Goal: Contribute content: Add original content to the website for others to see

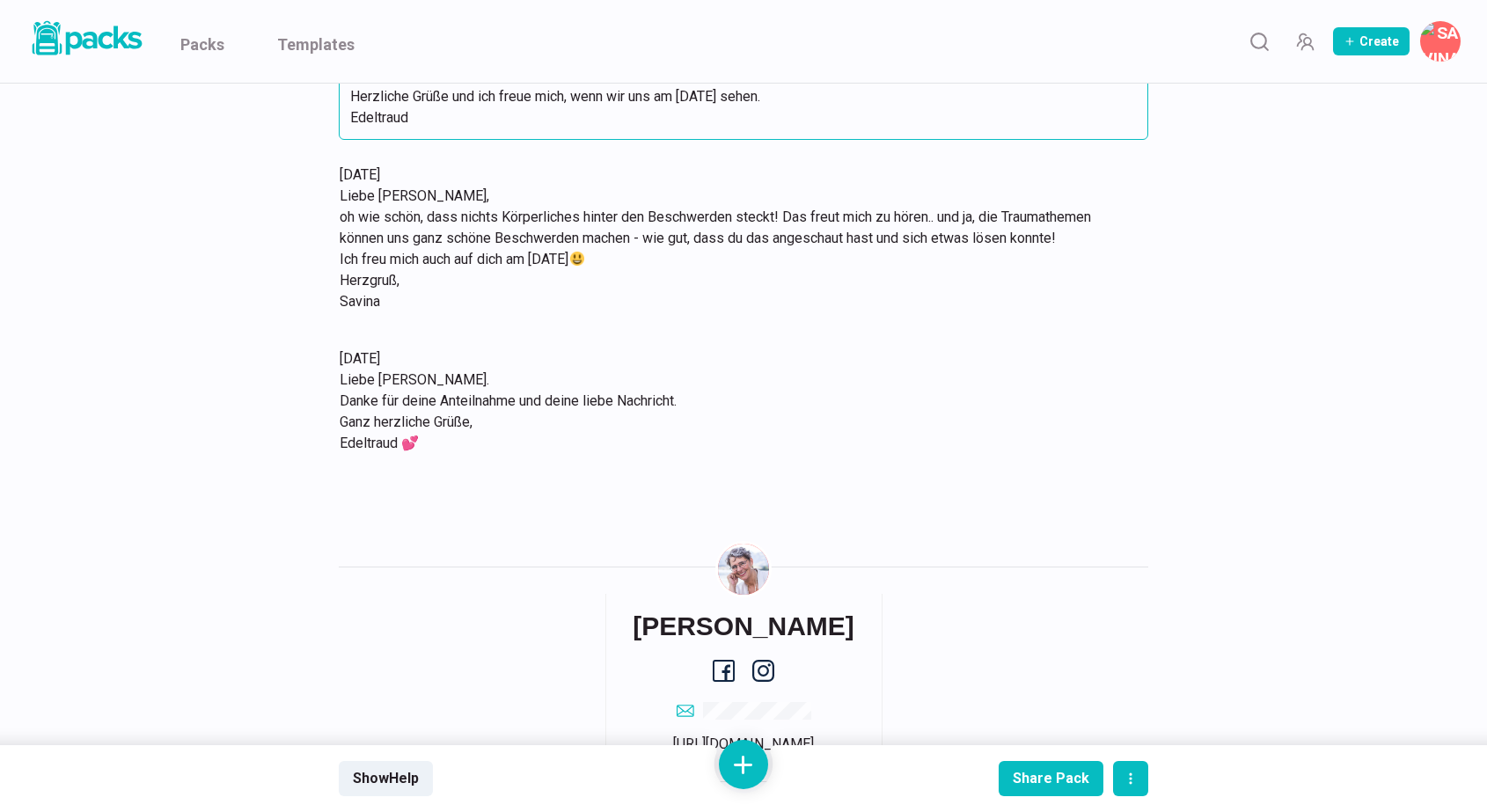
scroll to position [8008, 0]
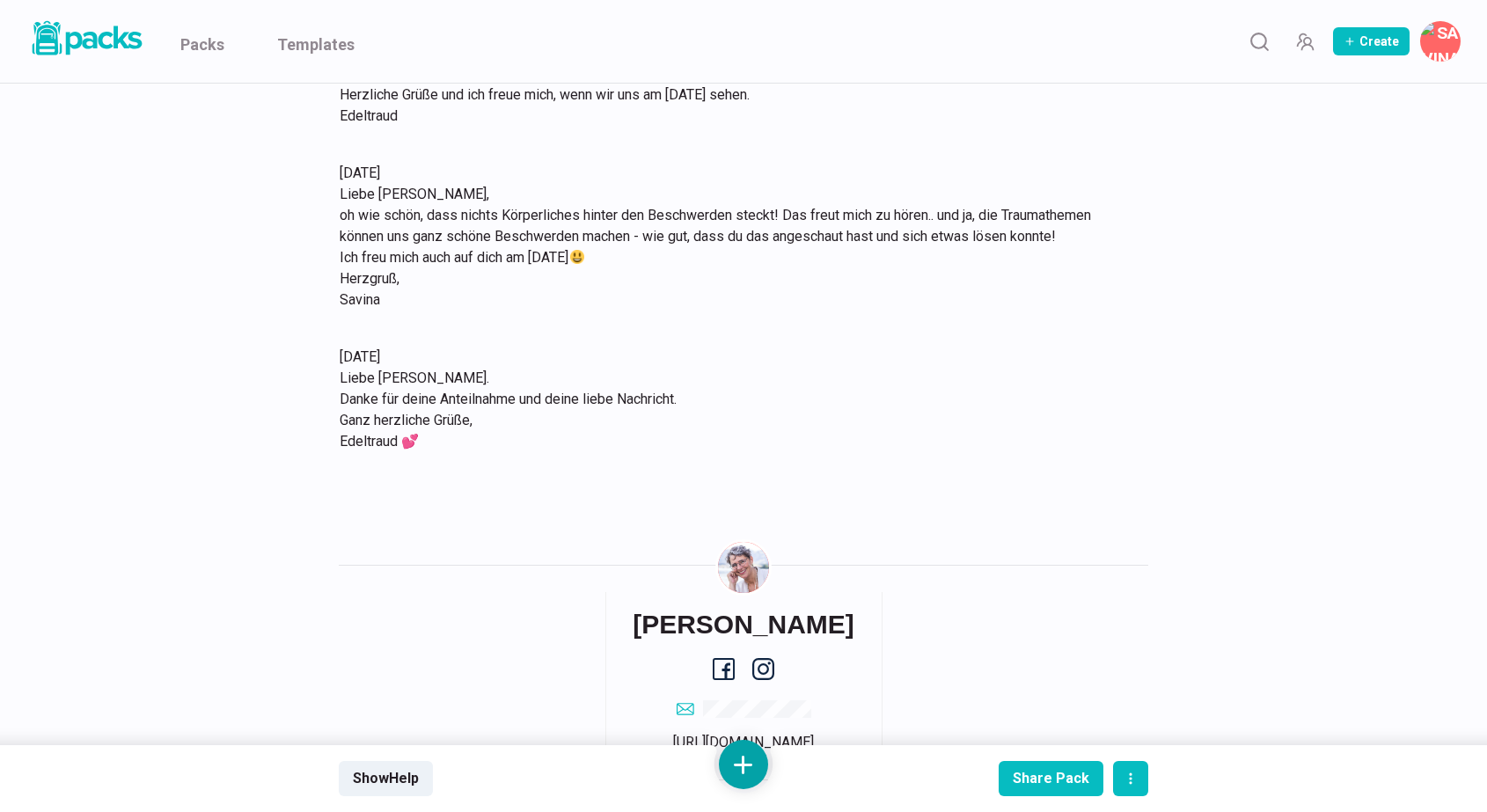
click at [740, 751] on button at bounding box center [744, 765] width 49 height 49
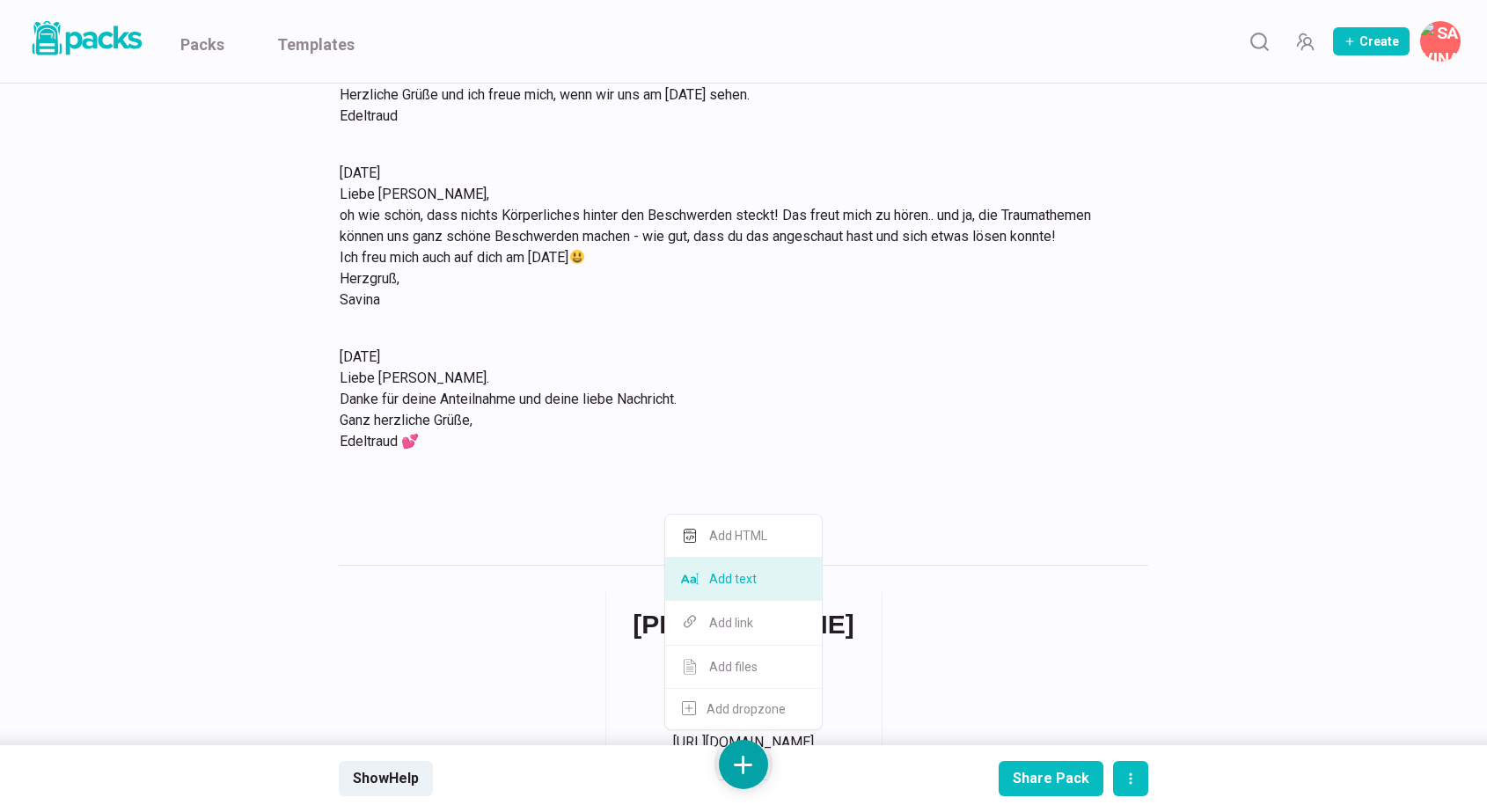
click at [750, 585] on button "Add text" at bounding box center [743, 580] width 156 height 44
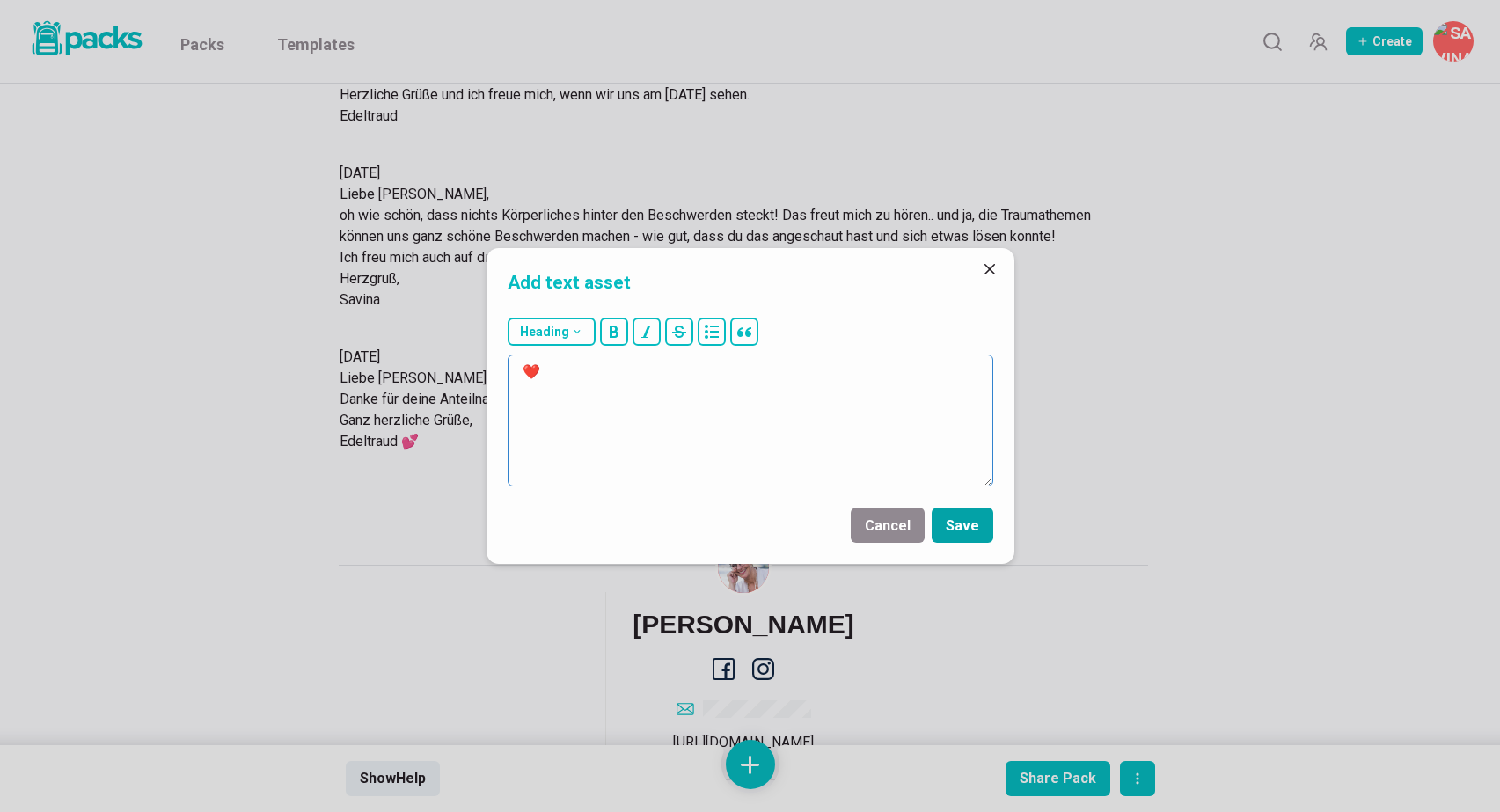
type textarea "❤️"
click at [967, 520] on button "Save" at bounding box center [963, 525] width 61 height 36
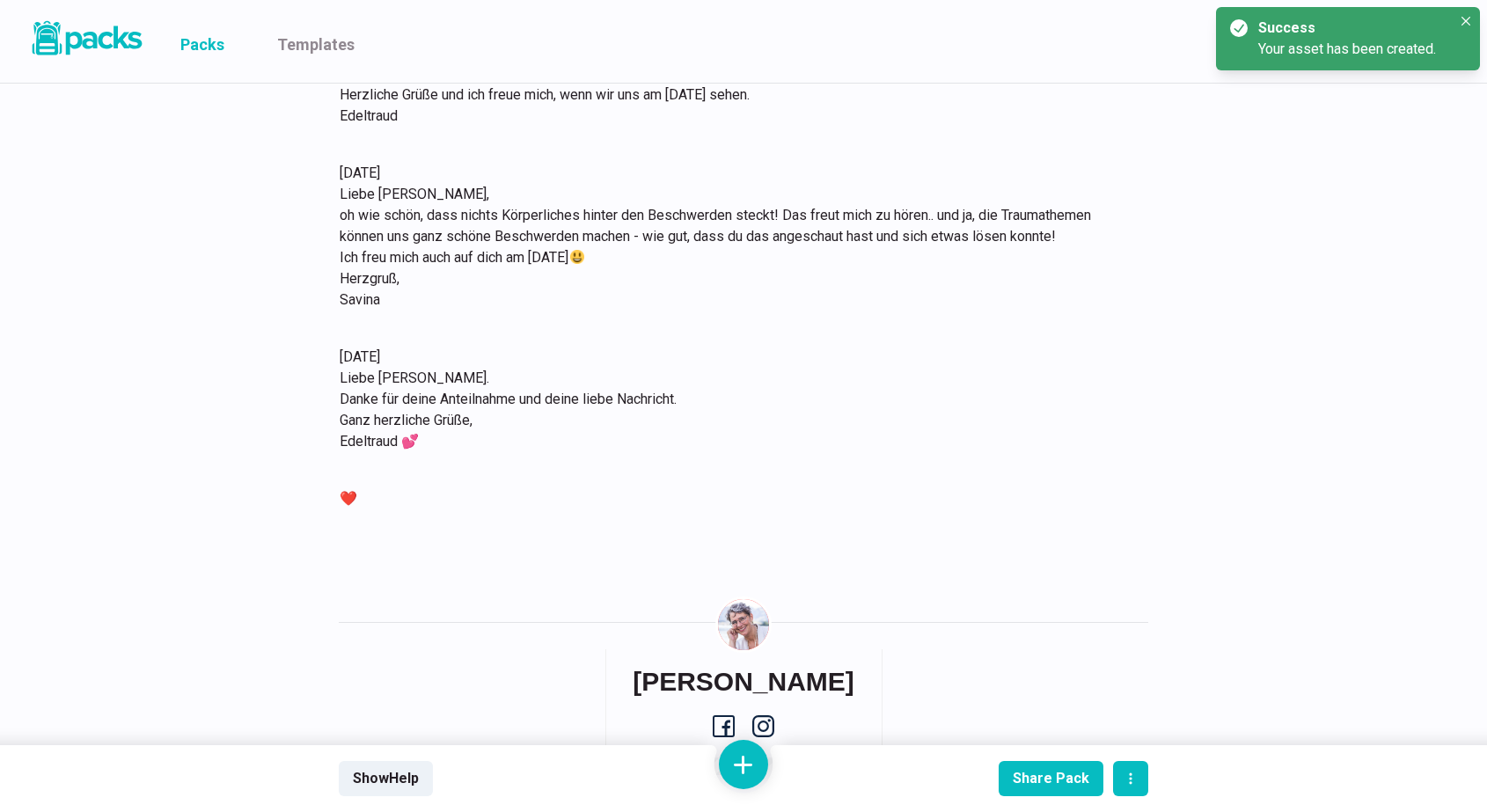
click at [198, 39] on link "Packs" at bounding box center [202, 42] width 44 height 83
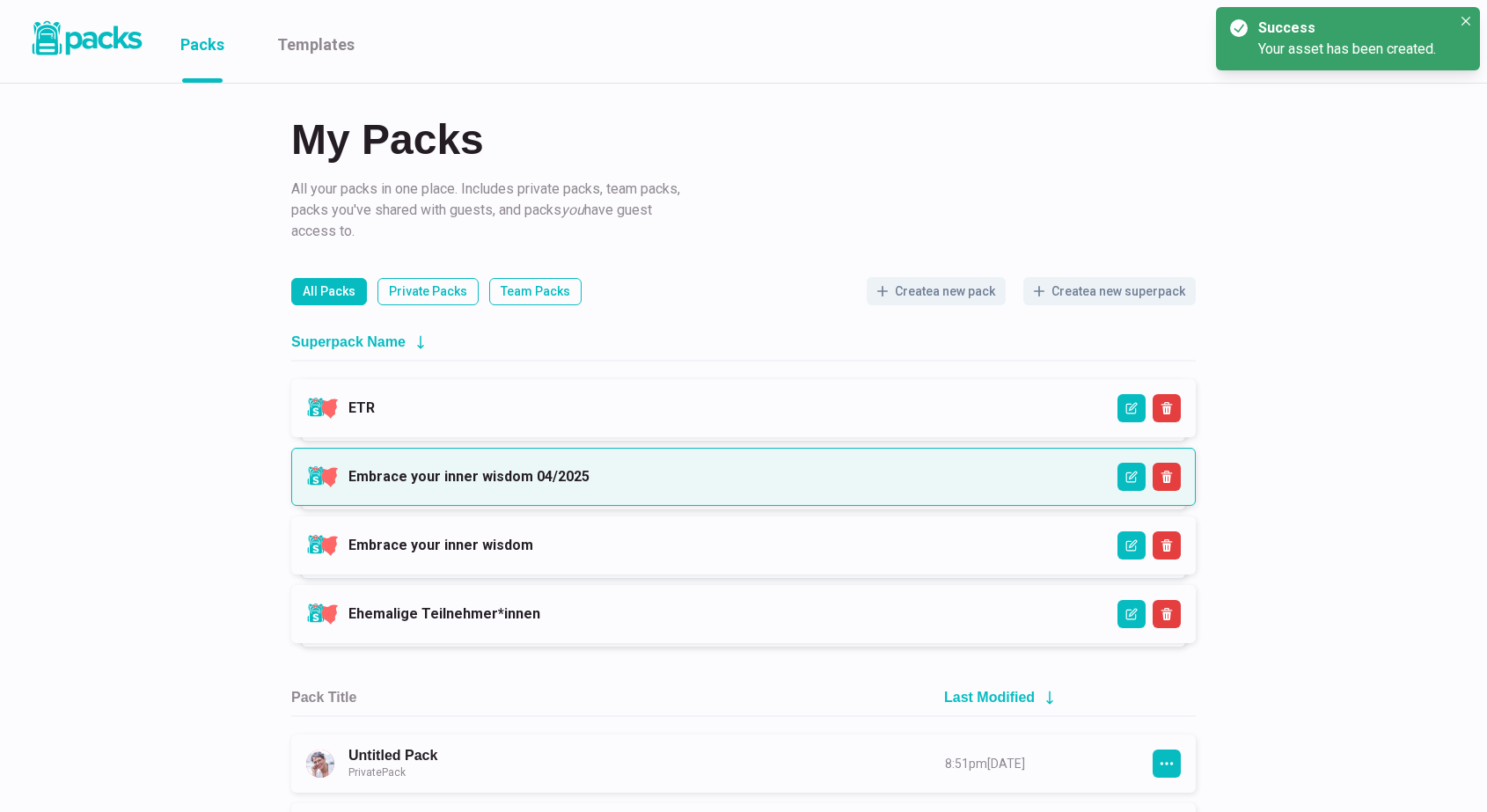
click at [590, 473] on link "Embrace your inner wisdom 04/2025" at bounding box center [469, 476] width 241 height 17
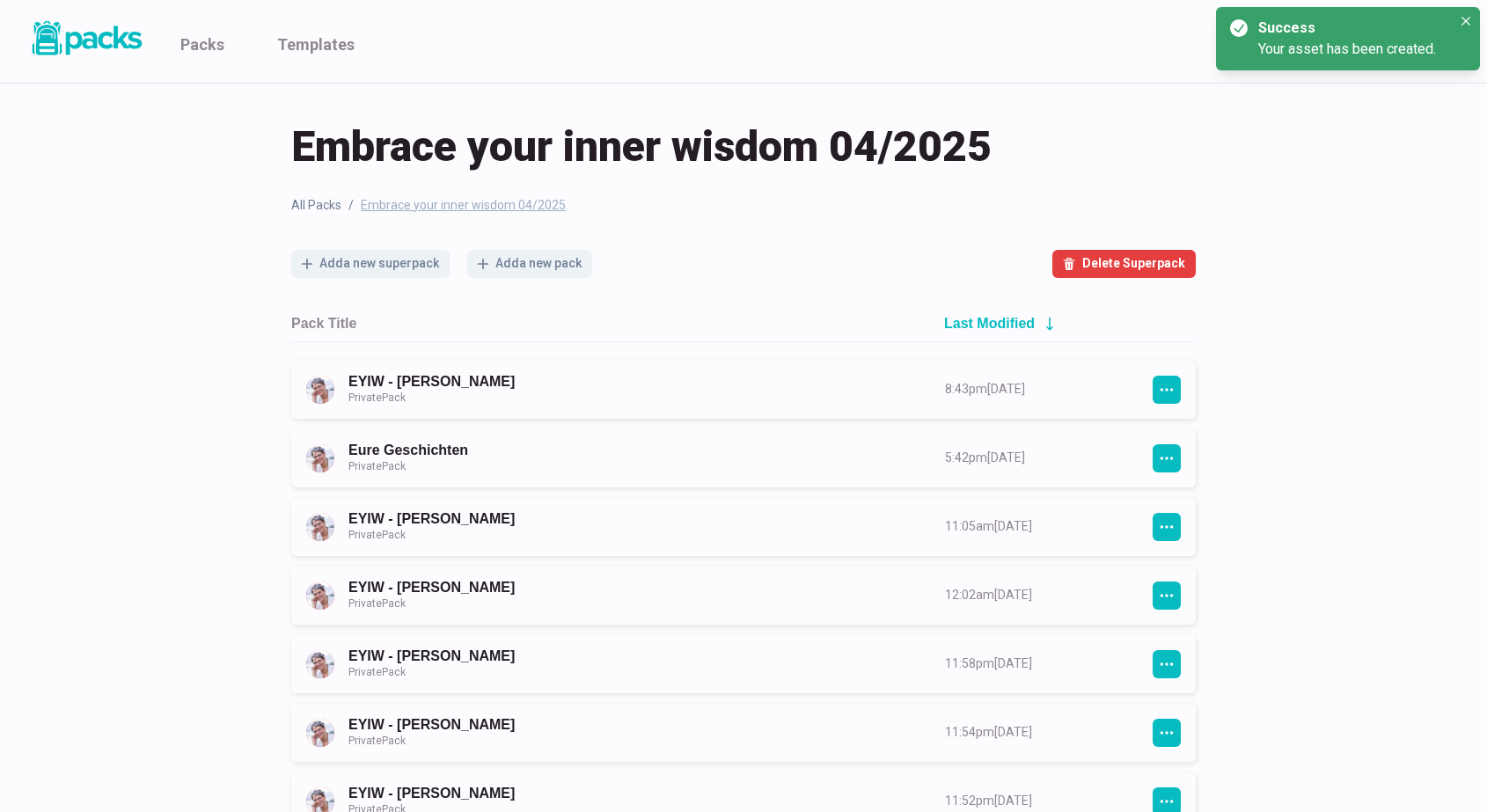
scroll to position [1, 0]
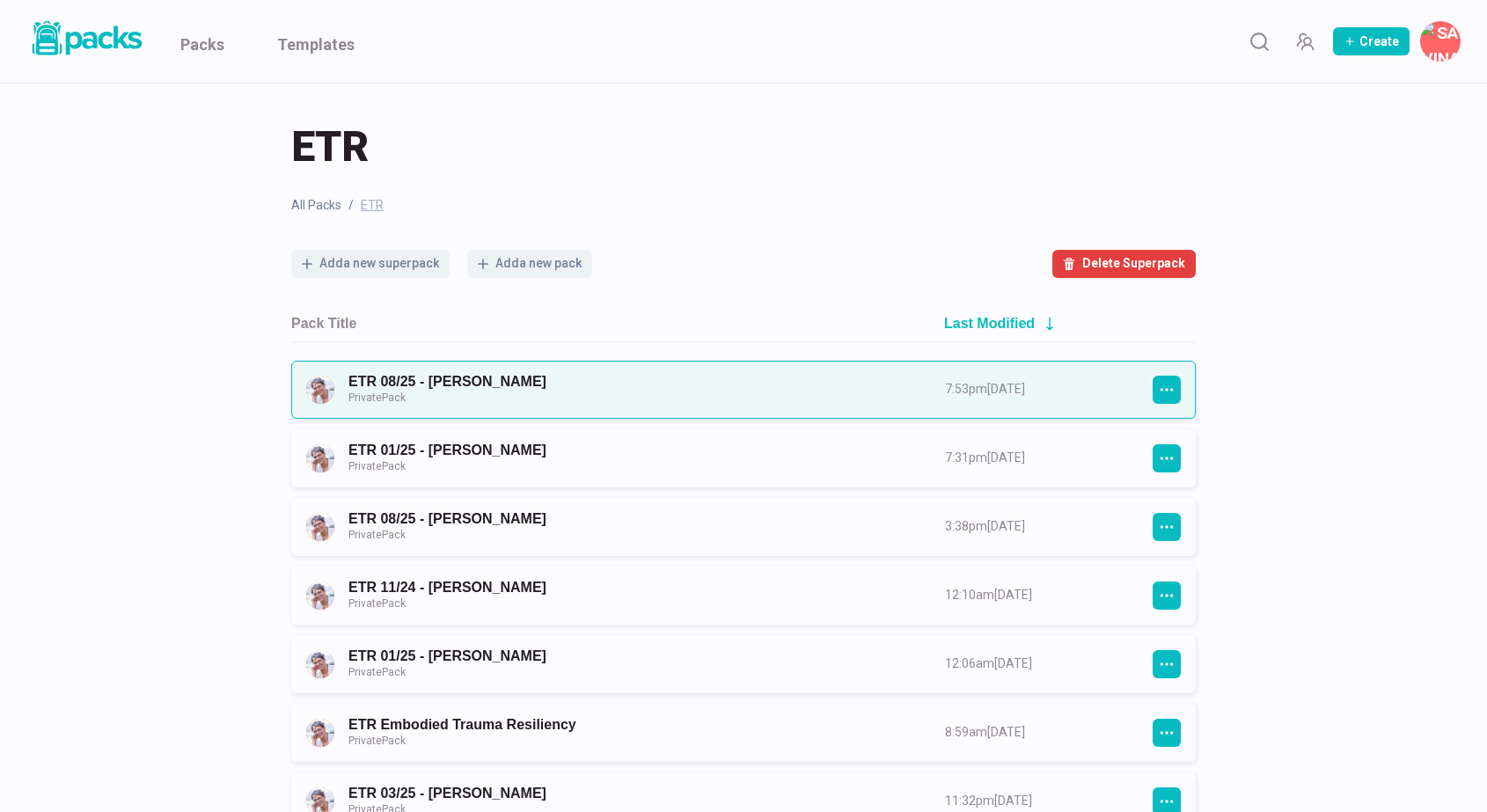
click at [648, 395] on link "ETR 08/25 - [PERSON_NAME] Private Pack" at bounding box center [630, 389] width 565 height 33
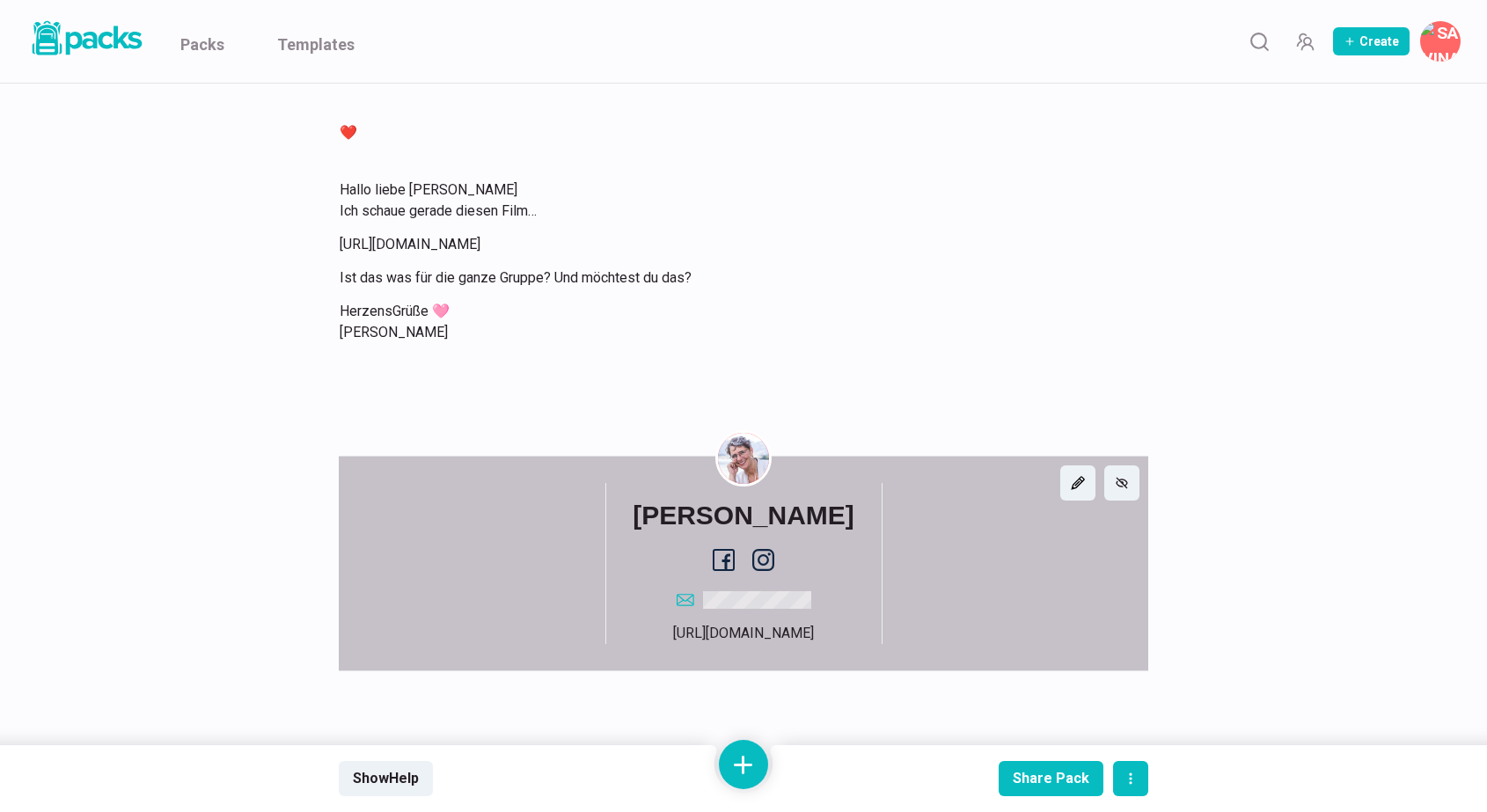
scroll to position [4218, 0]
